Goal: Transaction & Acquisition: Purchase product/service

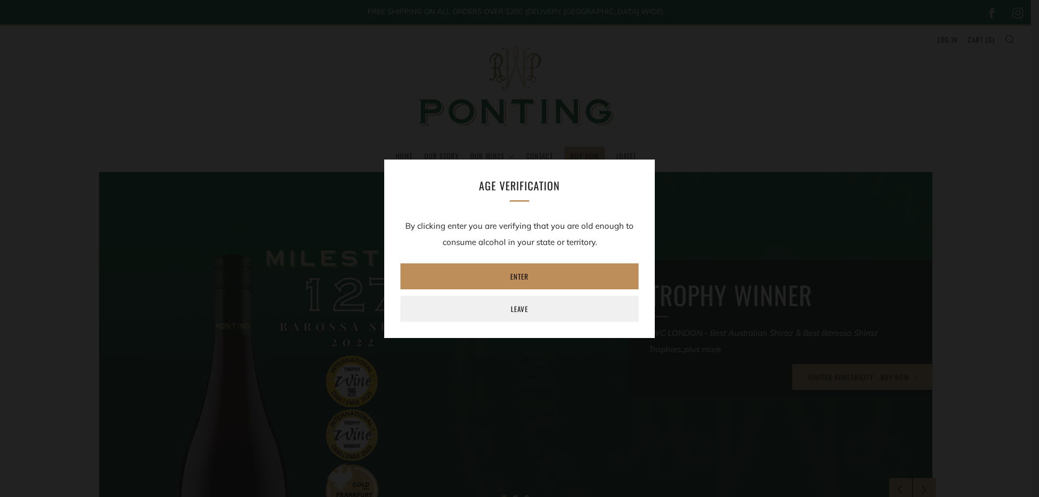
click at [563, 277] on link "Enter" at bounding box center [520, 277] width 238 height 26
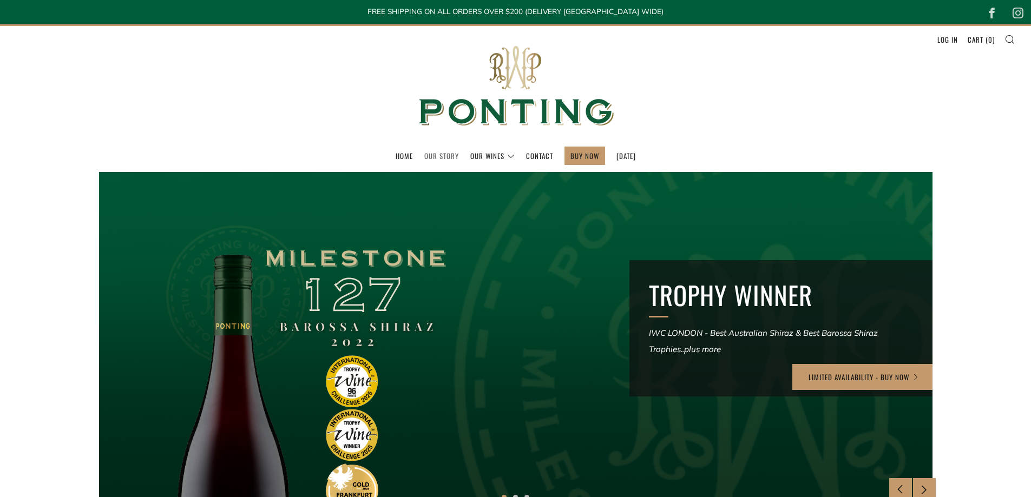
click at [424, 157] on link "Our Story" at bounding box center [441, 155] width 35 height 17
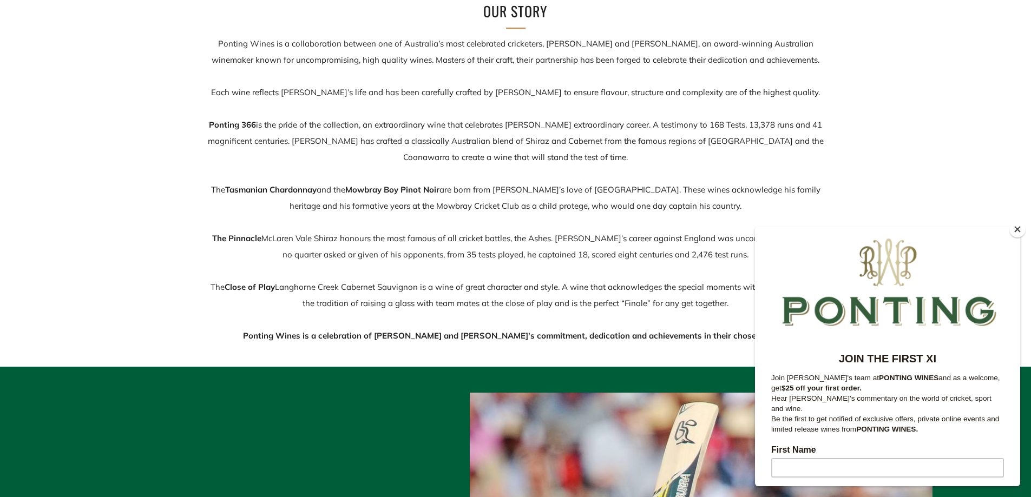
scroll to position [217, 0]
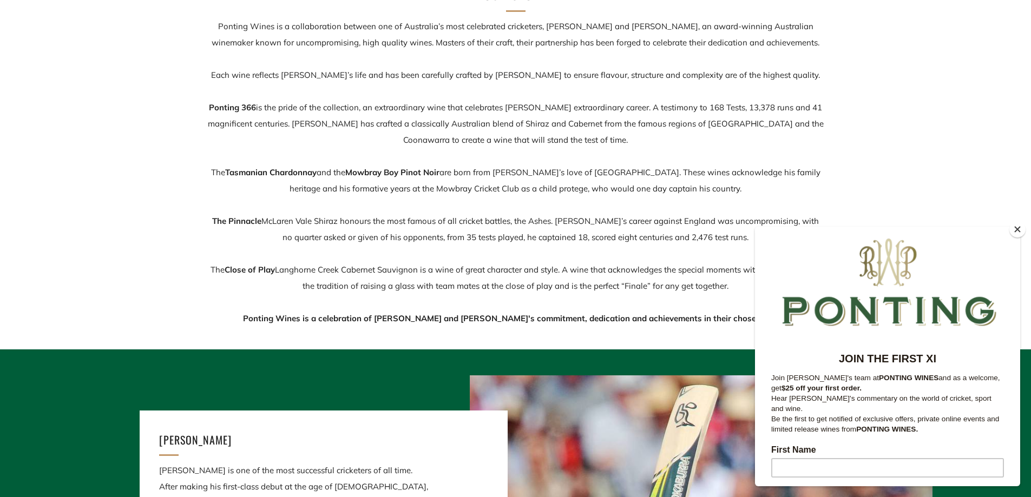
click at [1015, 231] on button "Close" at bounding box center [1018, 229] width 16 height 16
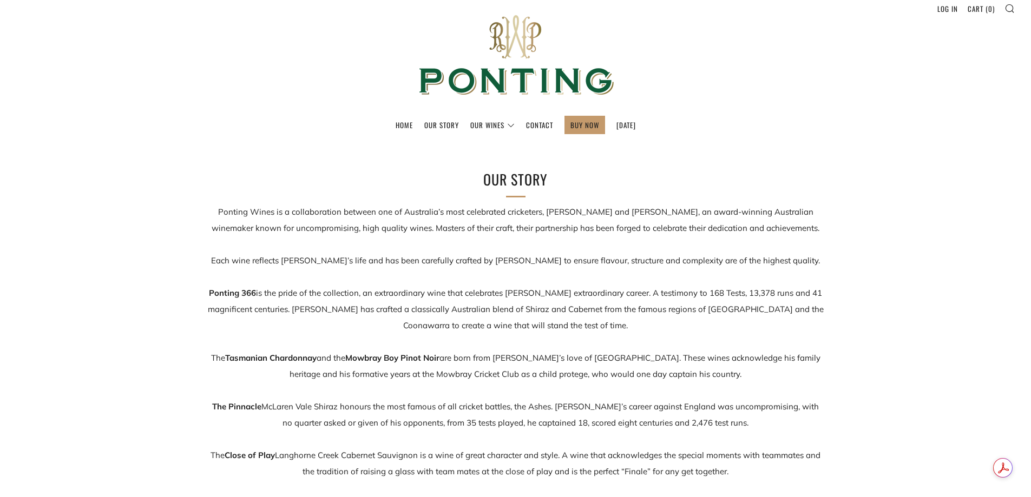
scroll to position [0, 0]
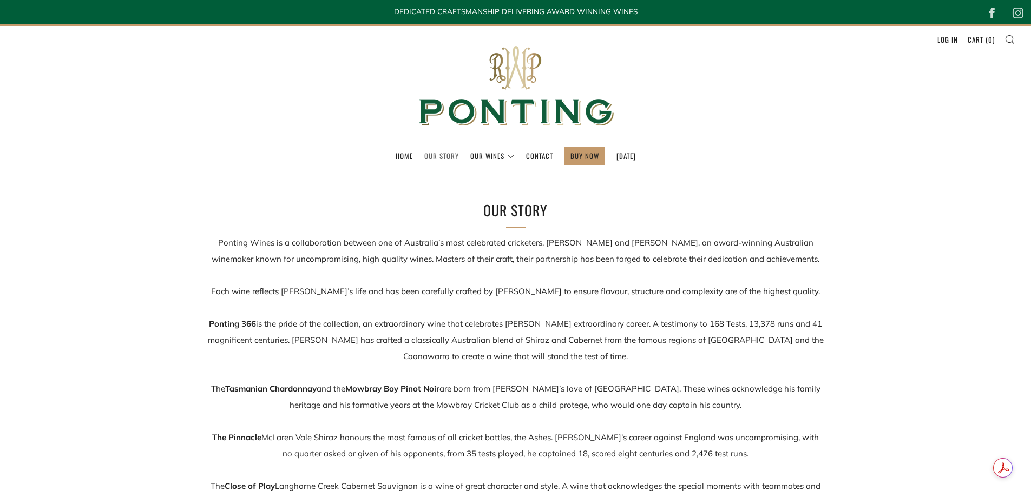
click at [439, 160] on link "Our Story" at bounding box center [441, 155] width 35 height 17
click at [485, 182] on link "The Collection" at bounding box center [519, 185] width 96 height 18
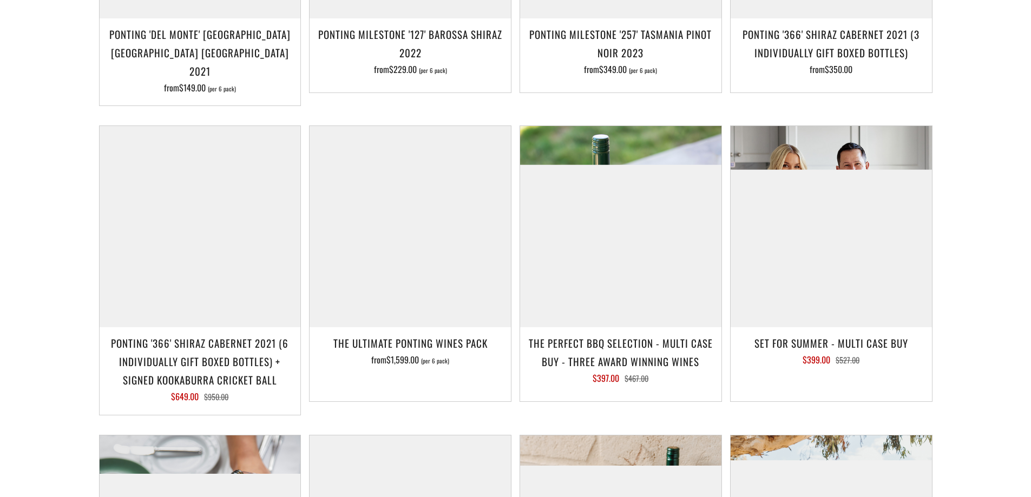
scroll to position [1001, 0]
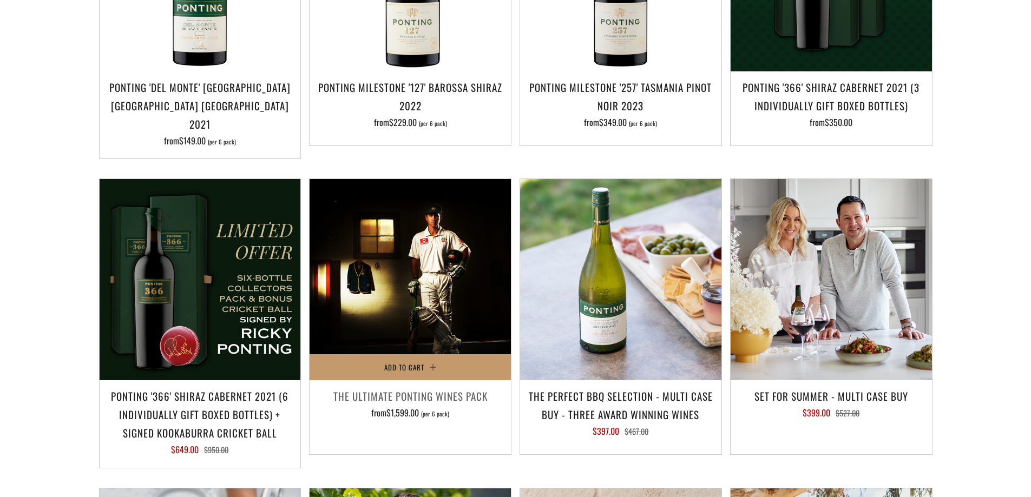
click at [428, 387] on h3 "The Ultimate Ponting Wines Pack" at bounding box center [410, 396] width 191 height 18
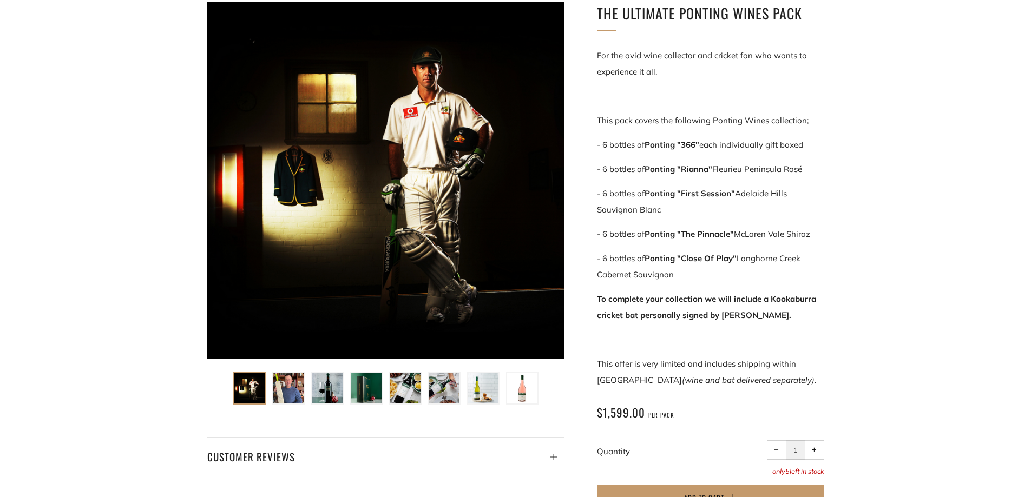
scroll to position [230, 0]
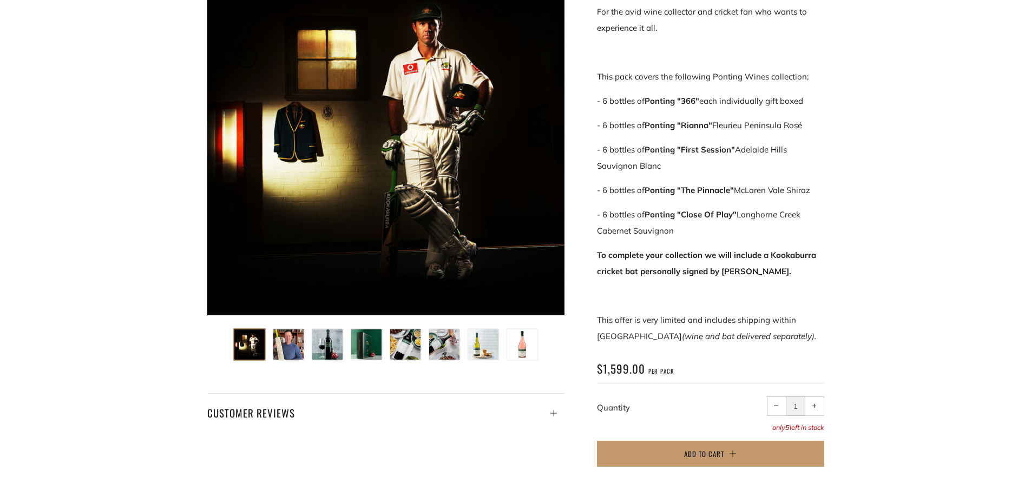
click at [292, 345] on img at bounding box center [288, 345] width 30 height 30
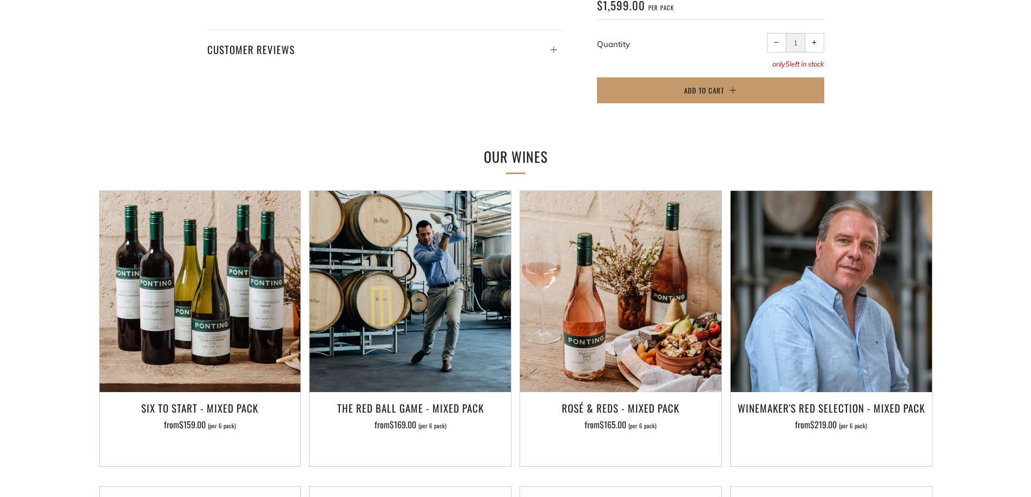
scroll to position [595, 0]
